Goal: Task Accomplishment & Management: Manage account settings

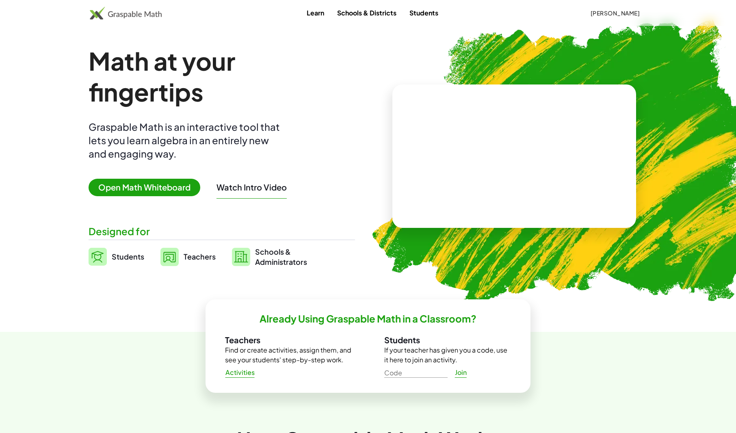
click at [199, 249] on link "Teachers" at bounding box center [187, 257] width 55 height 20
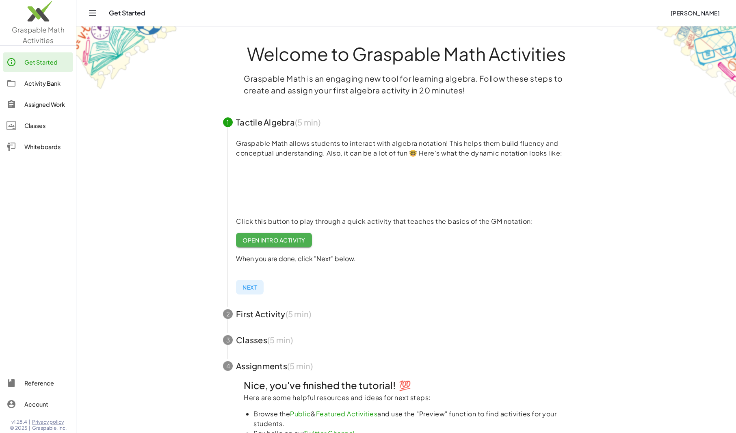
click at [37, 127] on div "Classes" at bounding box center [46, 126] width 45 height 10
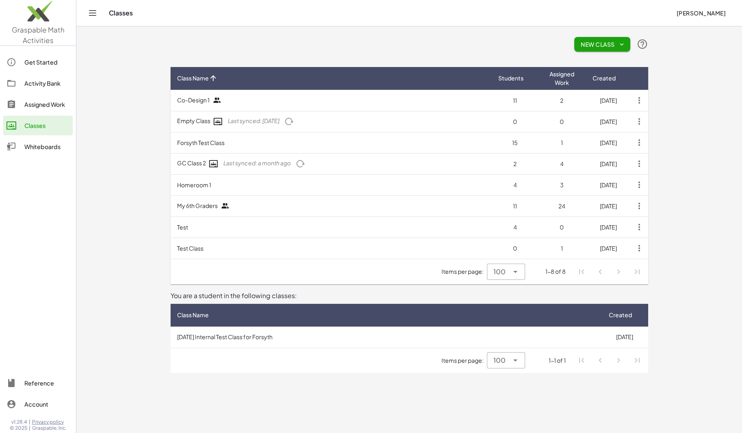
click at [336, 225] on td "Test" at bounding box center [331, 227] width 321 height 21
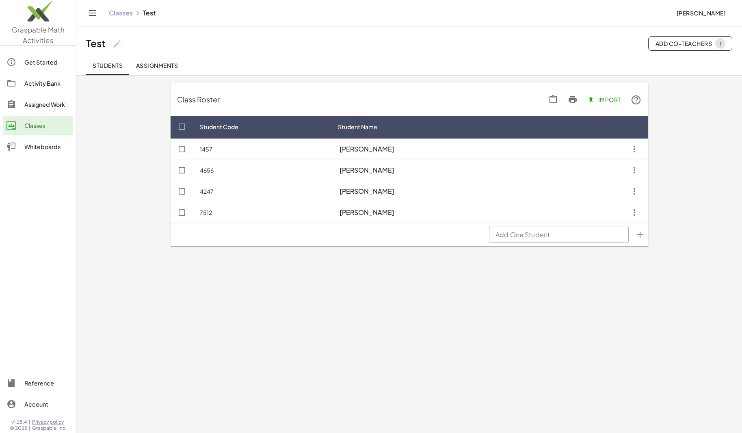
click at [164, 63] on span "Assignments" at bounding box center [157, 65] width 42 height 7
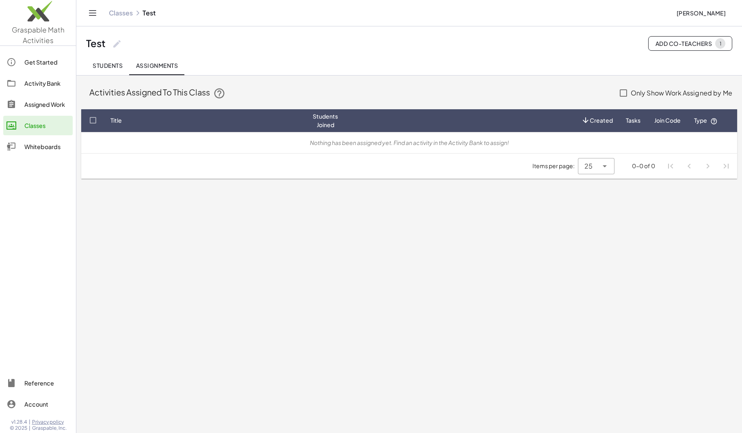
type button "sessions"
click at [43, 75] on link "Activity Bank" at bounding box center [37, 84] width 69 height 20
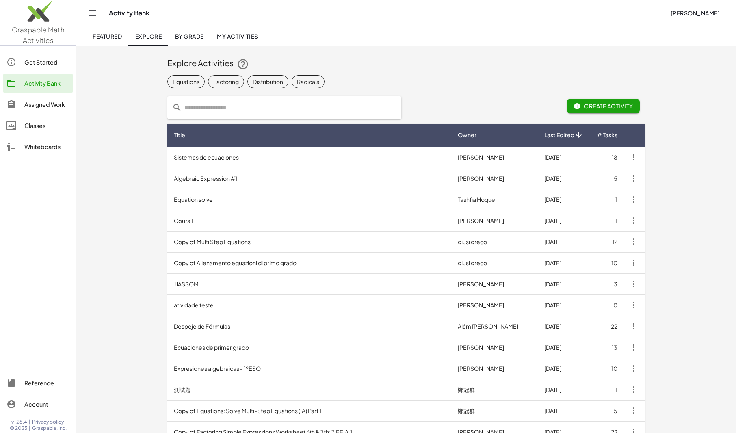
click at [328, 159] on td "Sistemas de ecuaciones" at bounding box center [309, 157] width 284 height 21
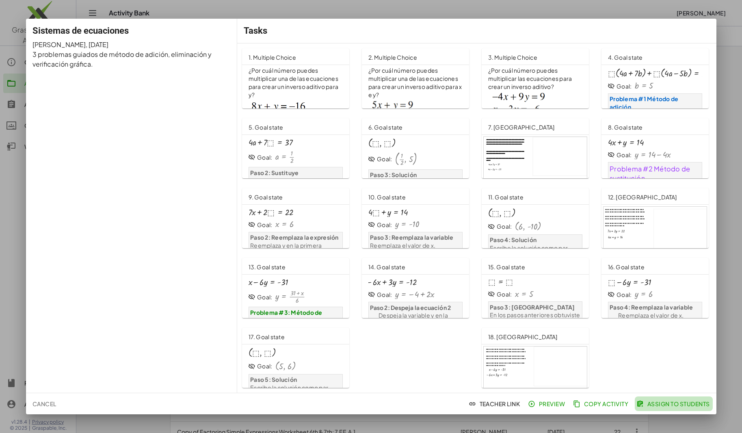
click at [659, 404] on span "Assign to Students" at bounding box center [674, 403] width 72 height 7
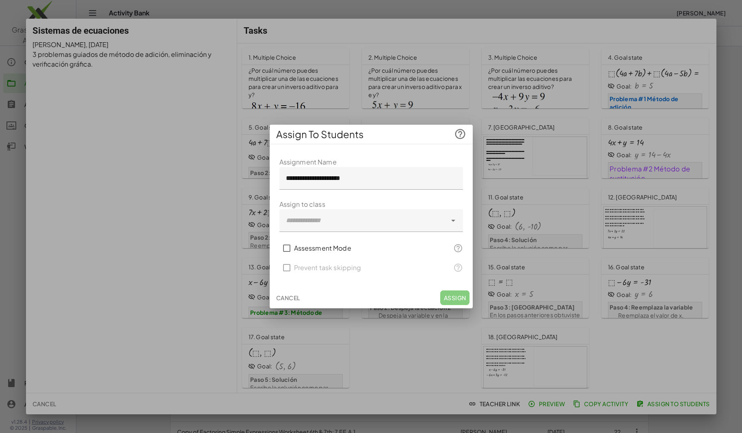
click at [355, 224] on div at bounding box center [363, 220] width 167 height 23
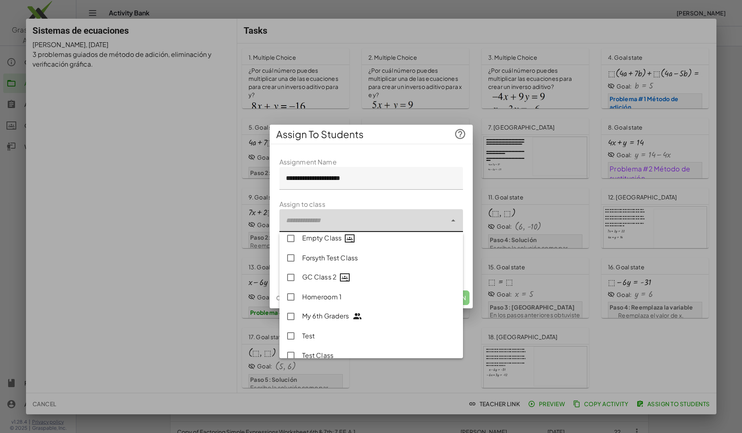
scroll to position [60, 0]
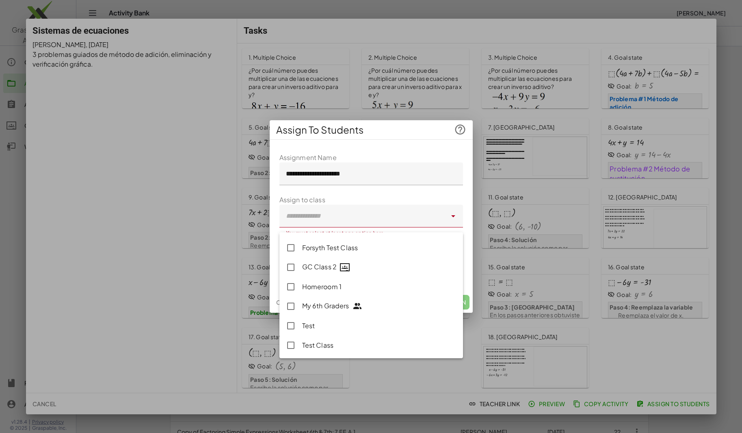
click at [165, 201] on div at bounding box center [371, 216] width 742 height 433
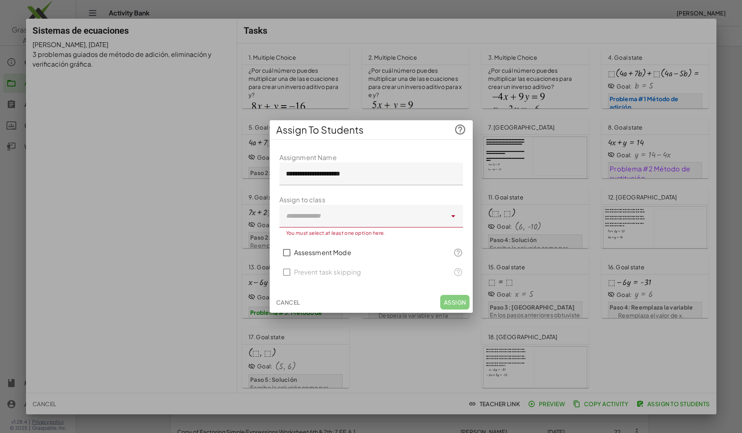
click at [245, 11] on div at bounding box center [371, 216] width 742 height 433
click at [292, 301] on span "Cancel" at bounding box center [288, 302] width 24 height 7
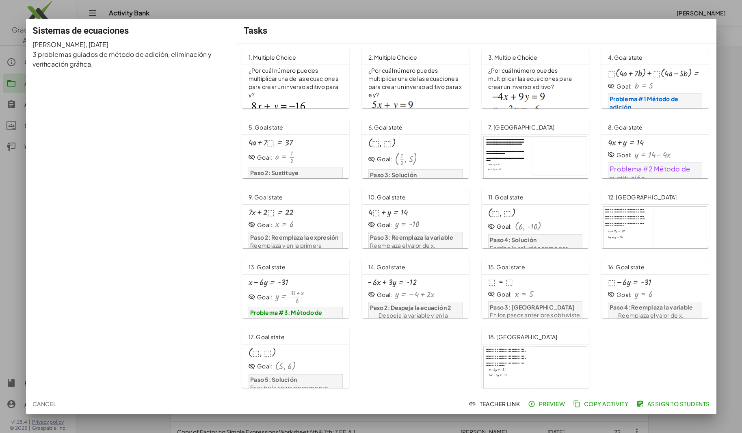
click at [231, 12] on div at bounding box center [371, 216] width 742 height 433
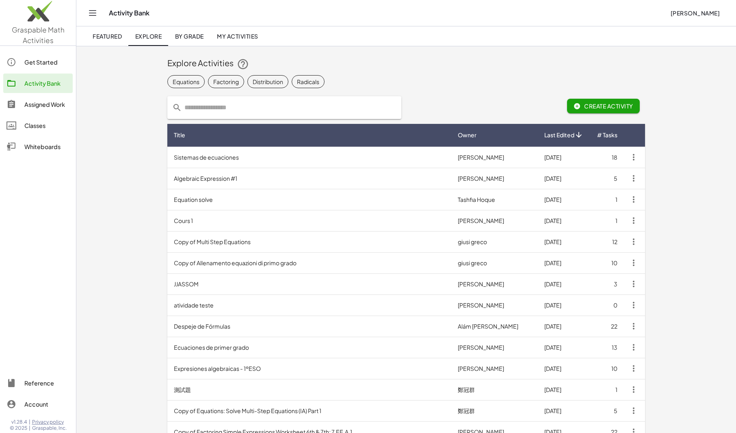
click at [49, 98] on link "Assigned Work" at bounding box center [37, 105] width 69 height 20
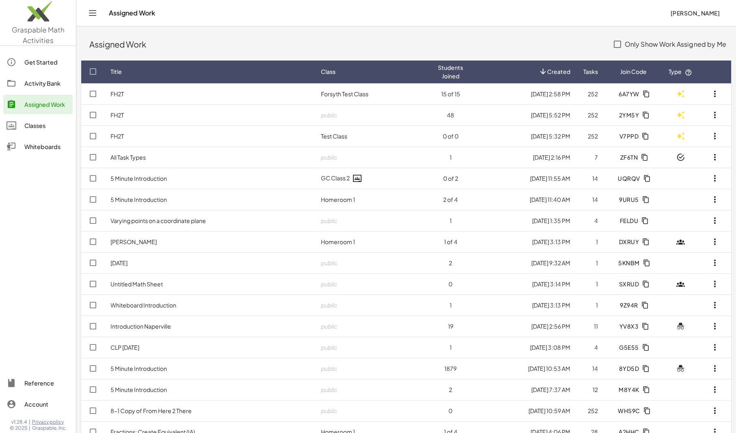
click at [37, 130] on link "Classes" at bounding box center [37, 126] width 69 height 20
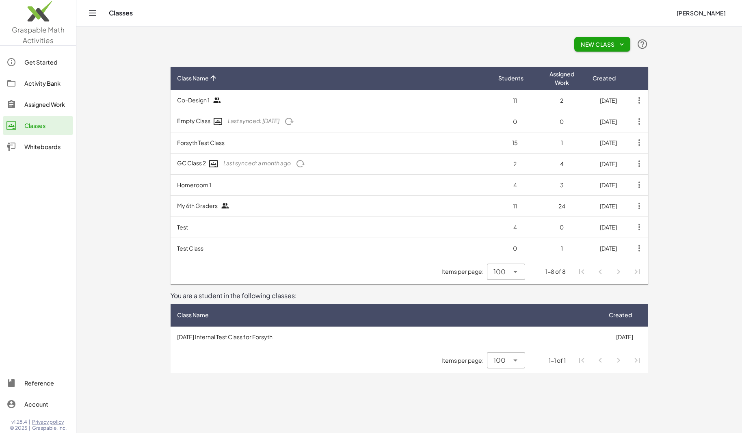
click at [266, 226] on td "Test" at bounding box center [331, 227] width 321 height 21
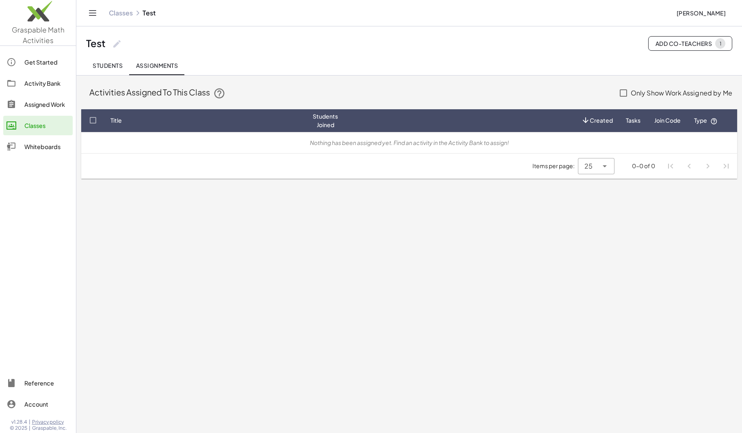
click at [121, 63] on span "Students" at bounding box center [108, 65] width 30 height 7
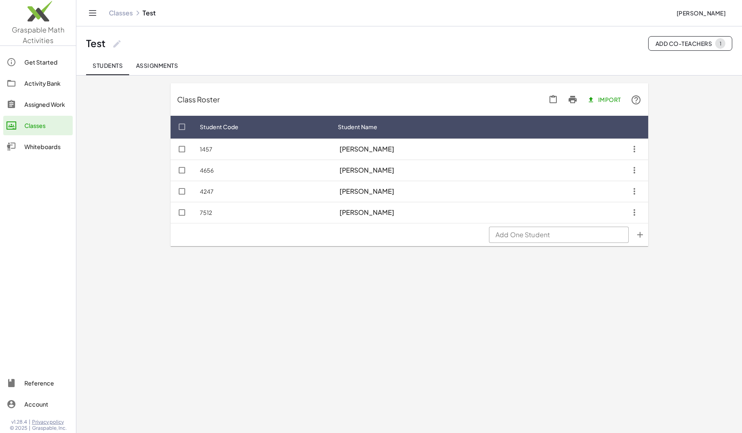
click at [121, 44] on icon at bounding box center [117, 44] width 10 height 10
type input "**********"
click at [129, 20] on div "Classes Account-free Test [PERSON_NAME]" at bounding box center [409, 13] width 646 height 26
click at [127, 13] on link "Classes" at bounding box center [121, 13] width 24 height 8
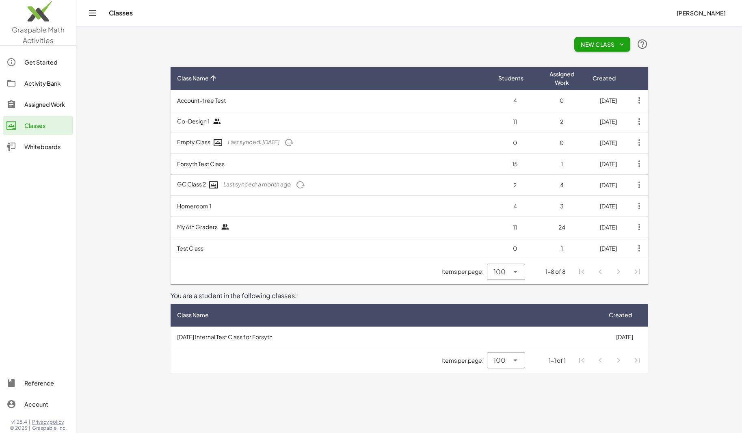
click at [204, 210] on td "Homeroom 1" at bounding box center [331, 205] width 321 height 21
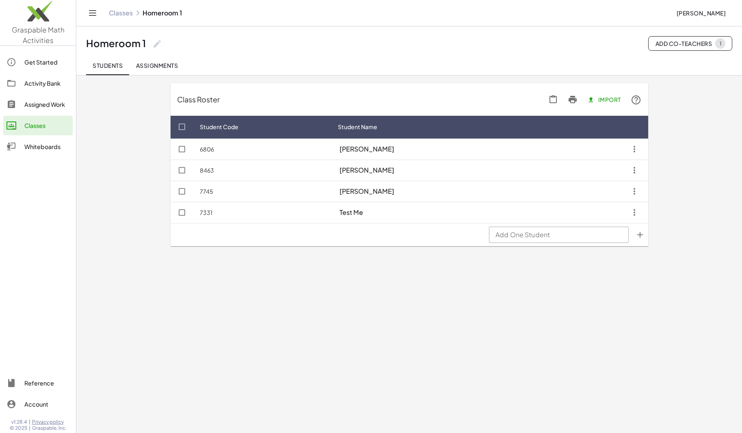
click at [130, 17] on link "Classes" at bounding box center [121, 13] width 24 height 8
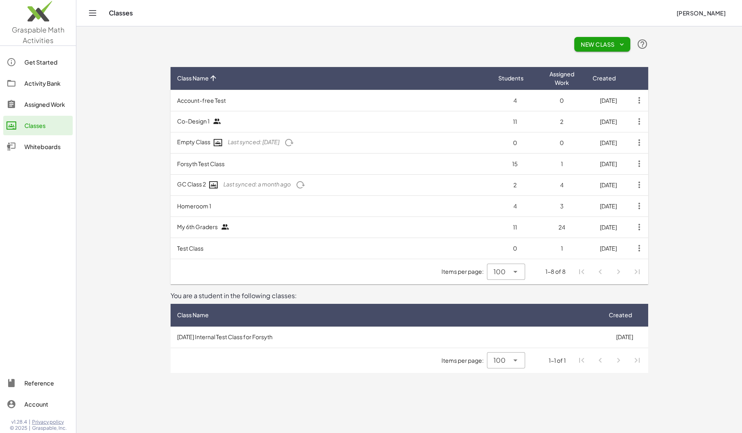
click at [200, 246] on td "Test Class" at bounding box center [331, 248] width 321 height 21
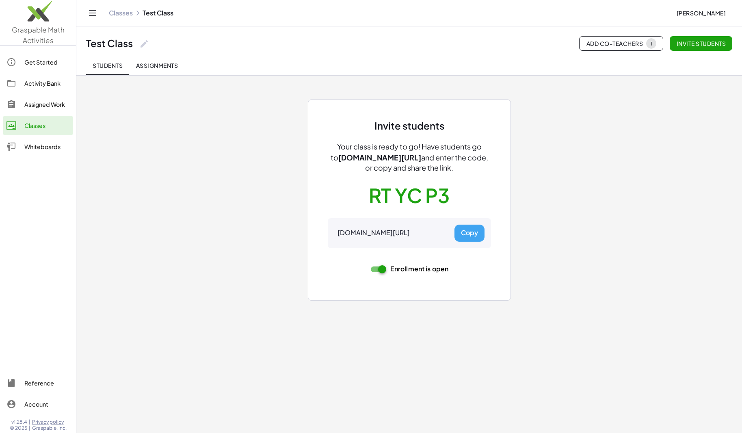
click at [141, 41] on icon at bounding box center [144, 44] width 10 height 10
type input "**********"
click at [476, 232] on button "Copy" at bounding box center [470, 233] width 30 height 17
